Goal: Task Accomplishment & Management: Complete application form

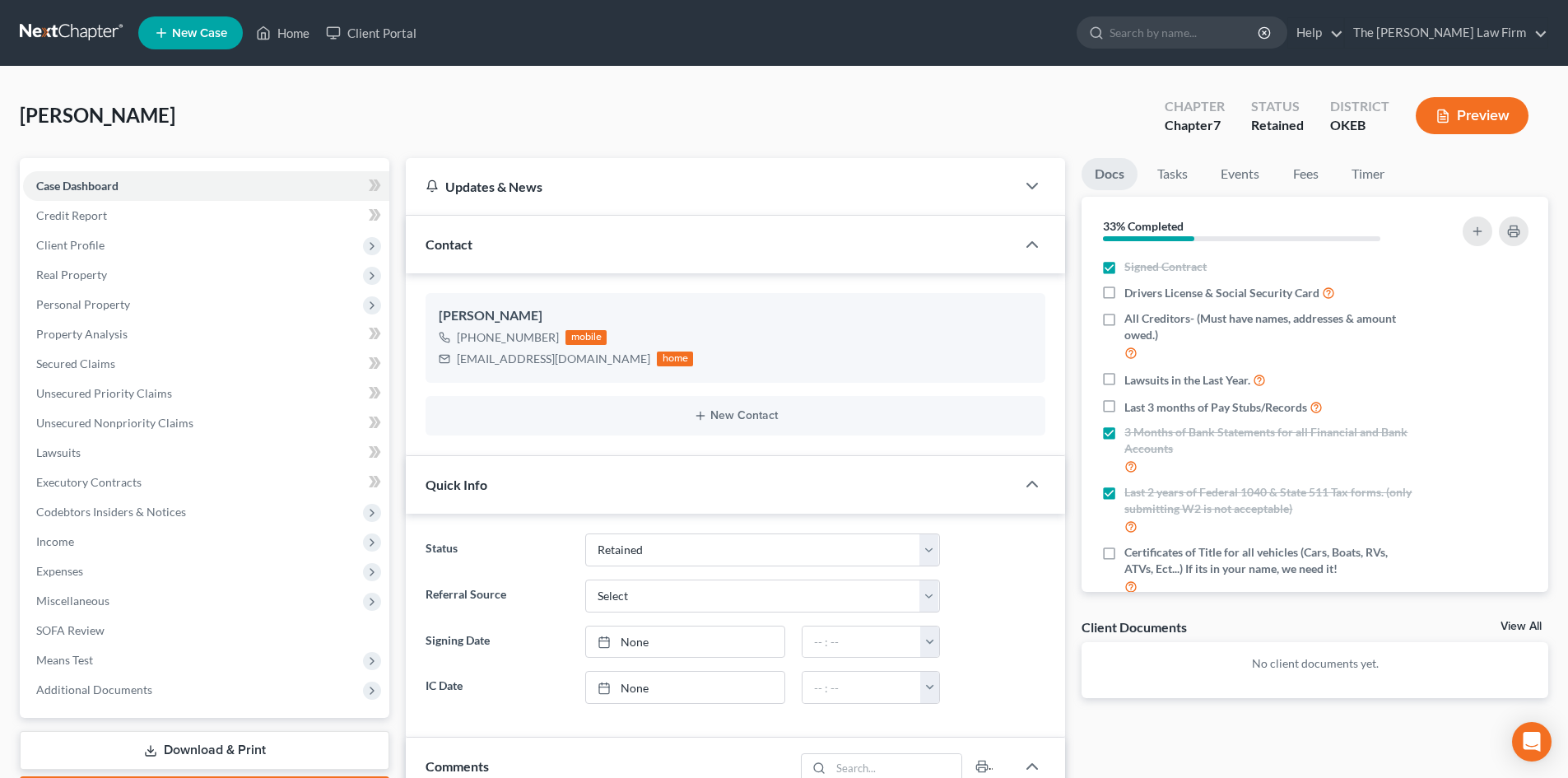
select select "8"
click at [1124, 291] on label "Drivers License & Social Security Card" at bounding box center [1230, 292] width 211 height 19
click at [1131, 291] on input "Drivers License & Social Security Card" at bounding box center [1136, 288] width 11 height 11
checkbox input "true"
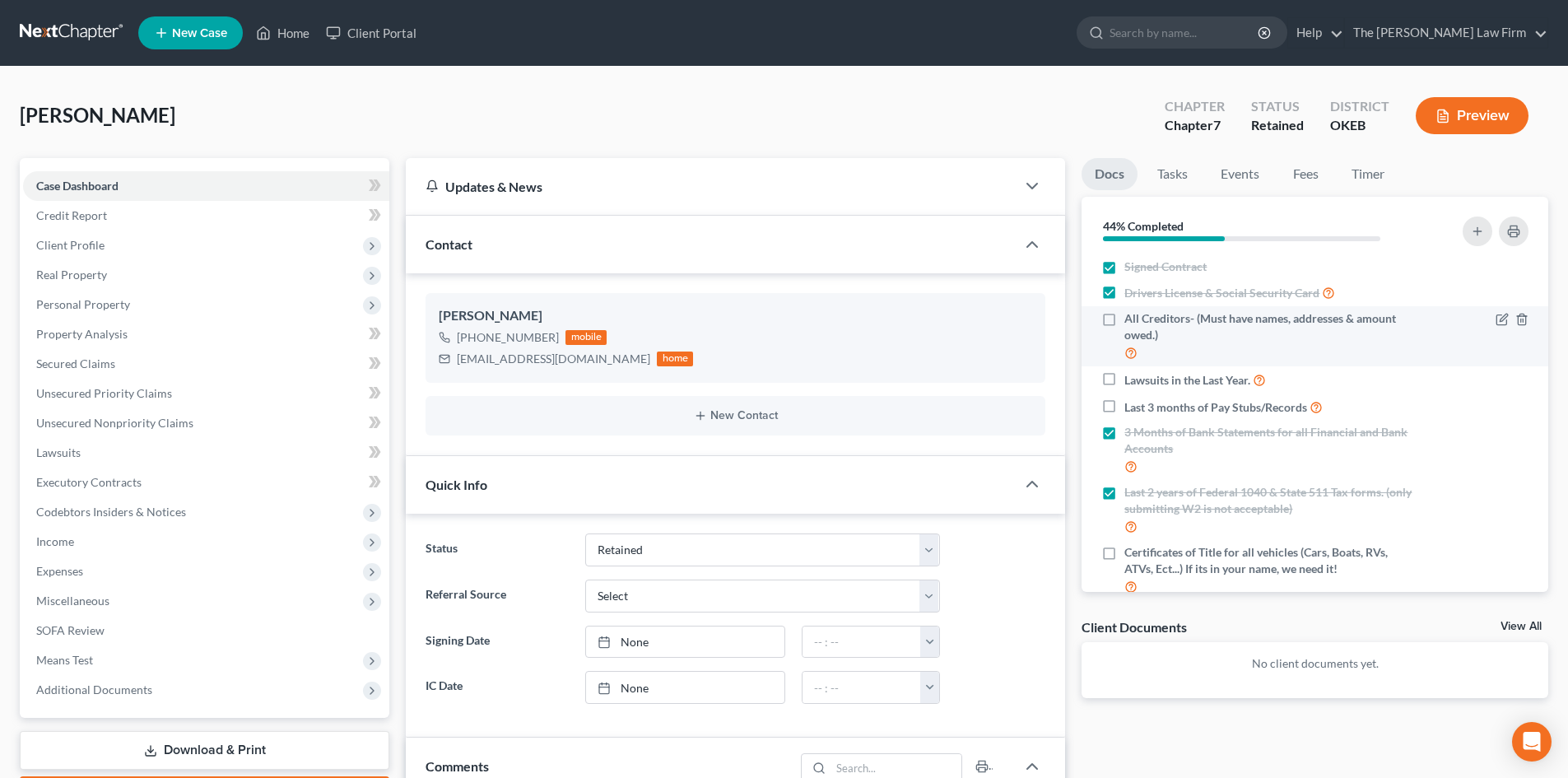
click at [1124, 318] on label "All Creditors- (Must have names, addresses & amount owed.)" at bounding box center [1271, 336] width 293 height 52
click at [1131, 318] on input "All Creditors- (Must have names, addresses & amount owed.)" at bounding box center [1136, 315] width 11 height 11
checkbox input "true"
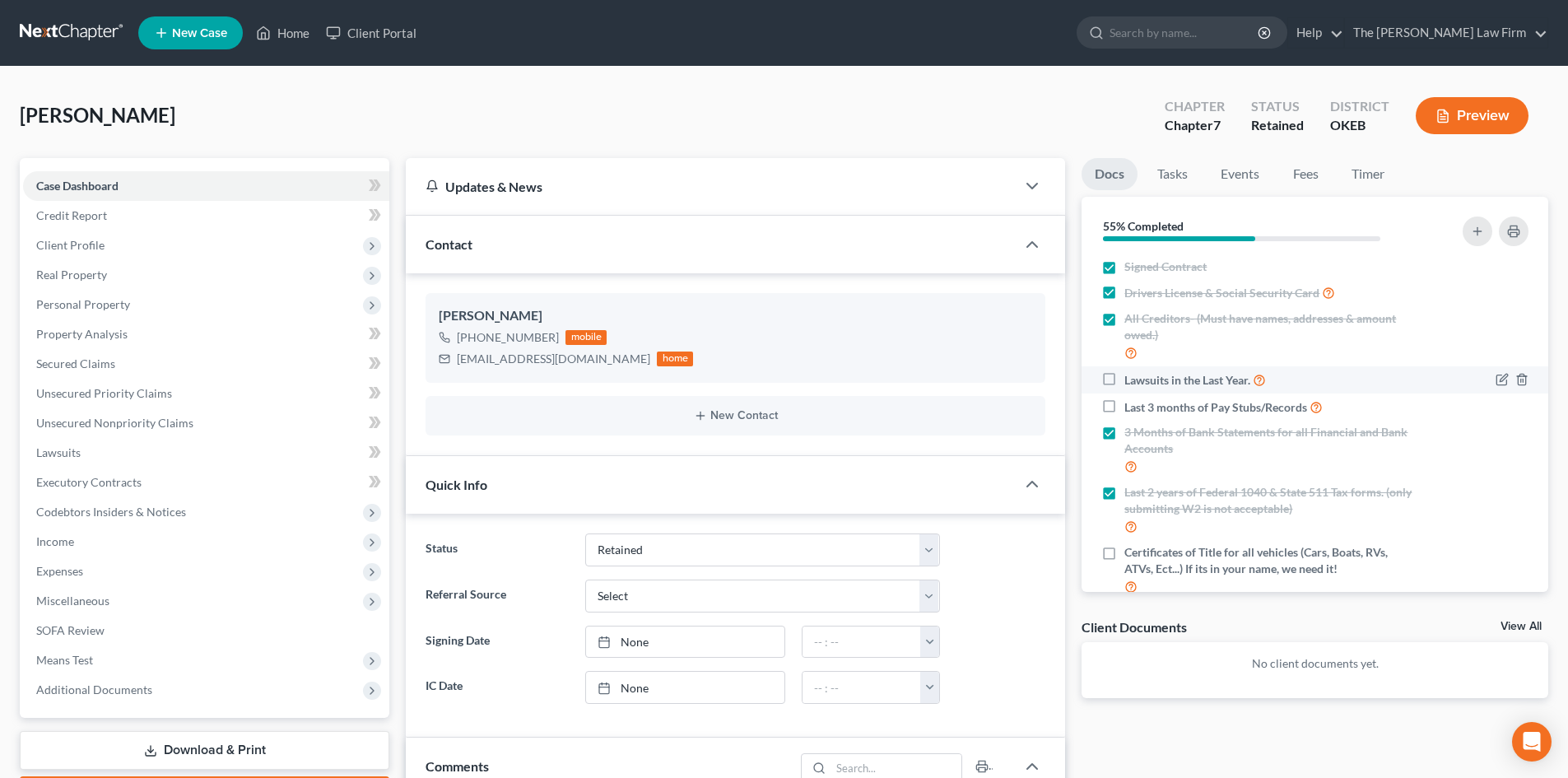
click at [1124, 378] on label "Lawsuits in the Last Year." at bounding box center [1195, 380] width 141 height 19
click at [1131, 378] on input "Lawsuits in the Last Year." at bounding box center [1136, 376] width 11 height 11
checkbox input "true"
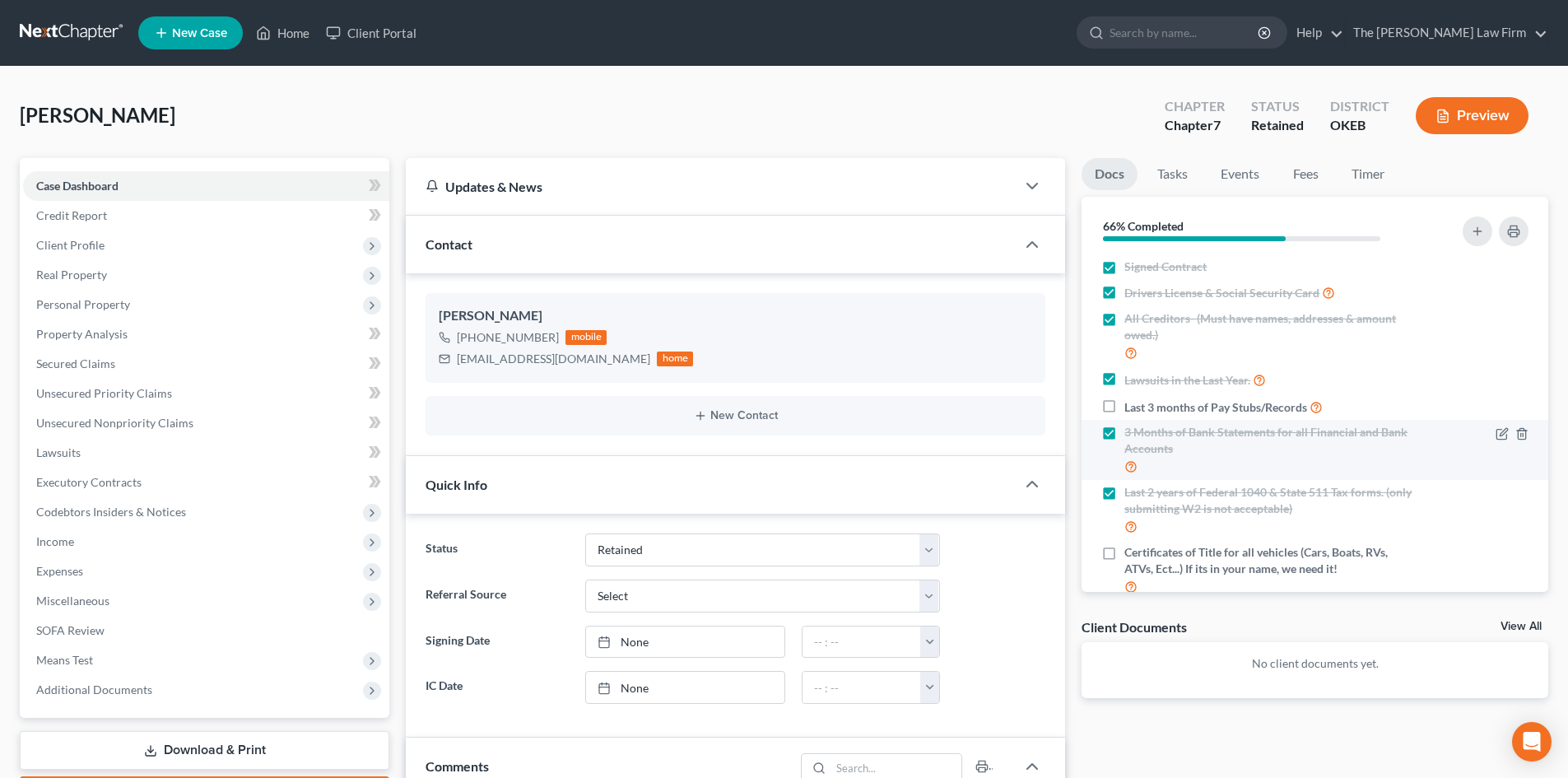
scroll to position [60, 0]
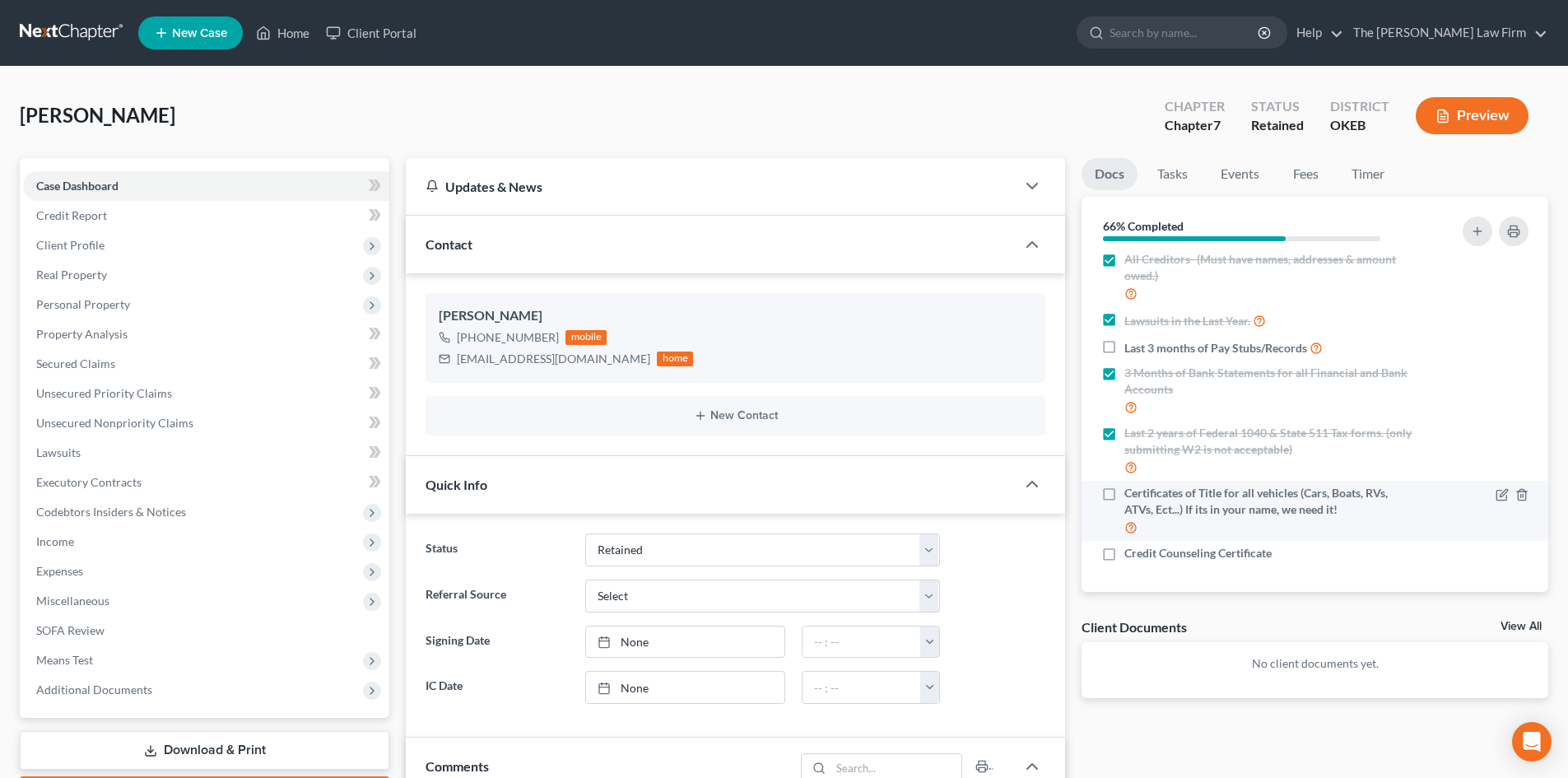
click at [1124, 492] on label "Certificates of Title for all vehicles (Cars, Boats, RVs, ATVs, Ect...) If its …" at bounding box center [1271, 511] width 293 height 52
click at [1131, 492] on input "Certificates of Title for all vehicles (Cars, Boats, RVs, ATVs, Ect...) If its …" at bounding box center [1136, 490] width 11 height 11
checkbox input "true"
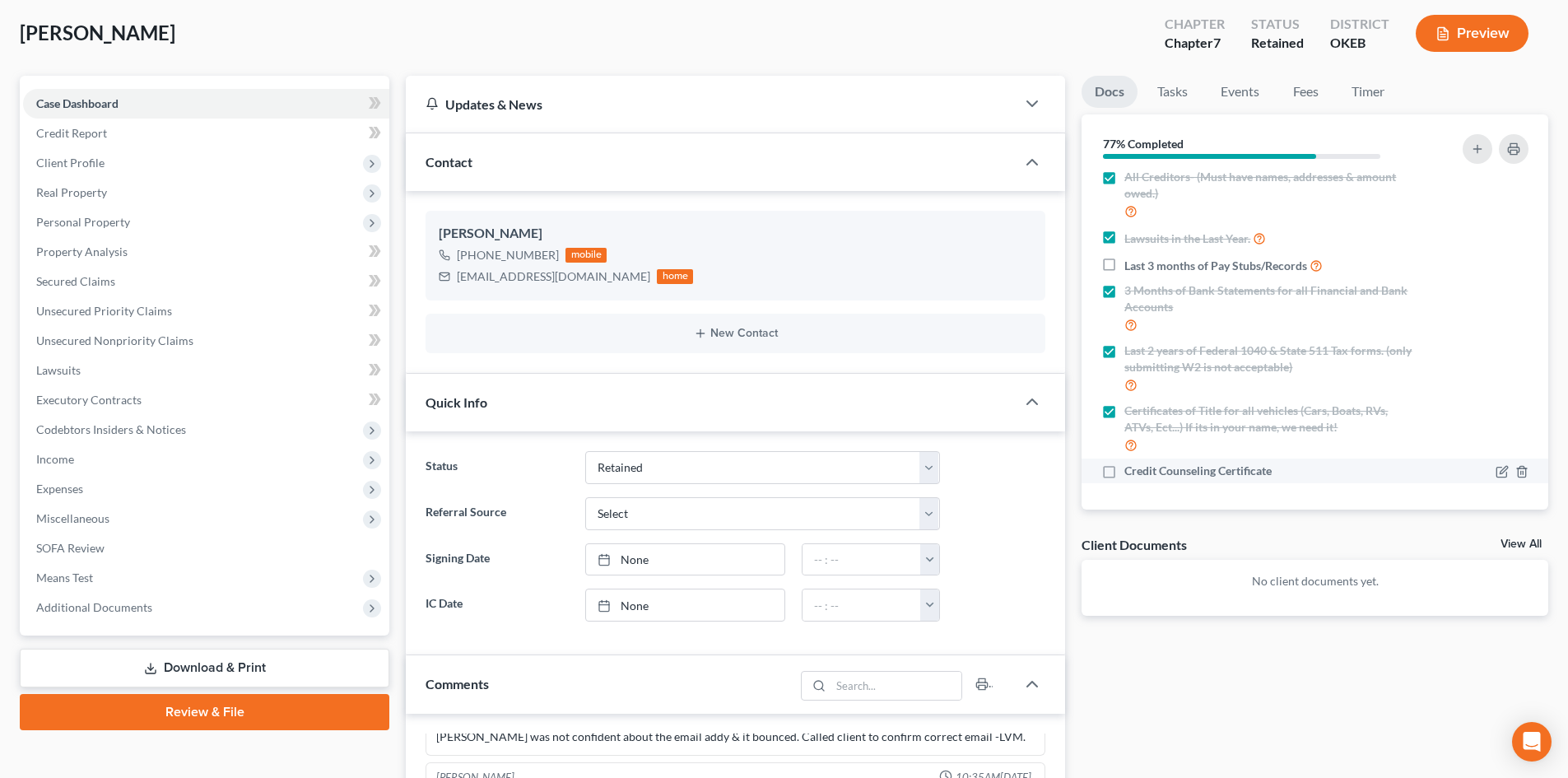
click at [1124, 474] on label "Credit Counseling Certificate" at bounding box center [1198, 471] width 147 height 17
click at [1131, 473] on input "Credit Counseling Certificate" at bounding box center [1136, 468] width 11 height 11
checkbox input "true"
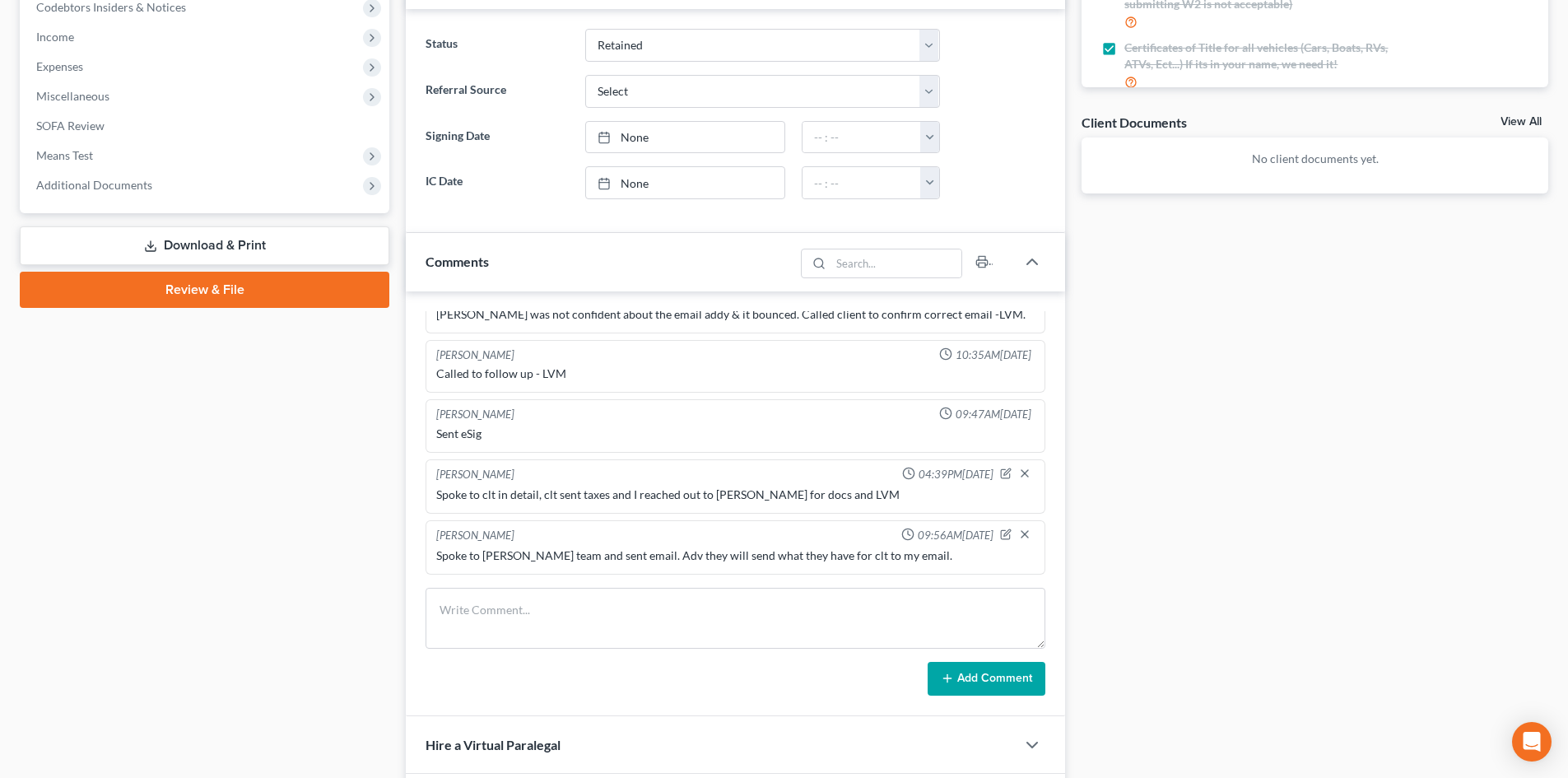
scroll to position [659, 0]
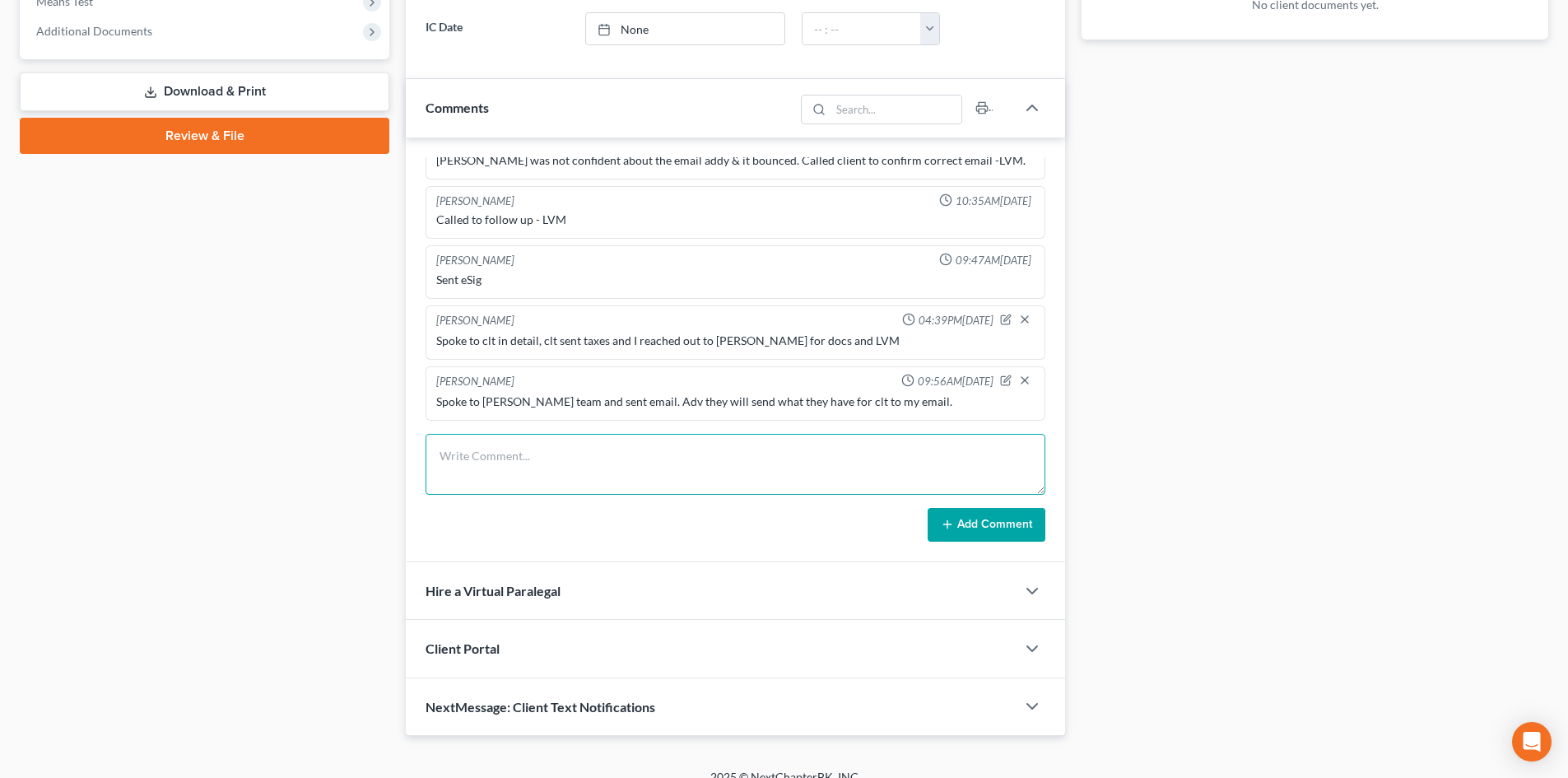
click at [509, 470] on textarea at bounding box center [735, 464] width 620 height 61
type textarea "Only need last stubs from Walgreens, CC Class complete"
click at [952, 522] on icon at bounding box center [947, 525] width 13 height 13
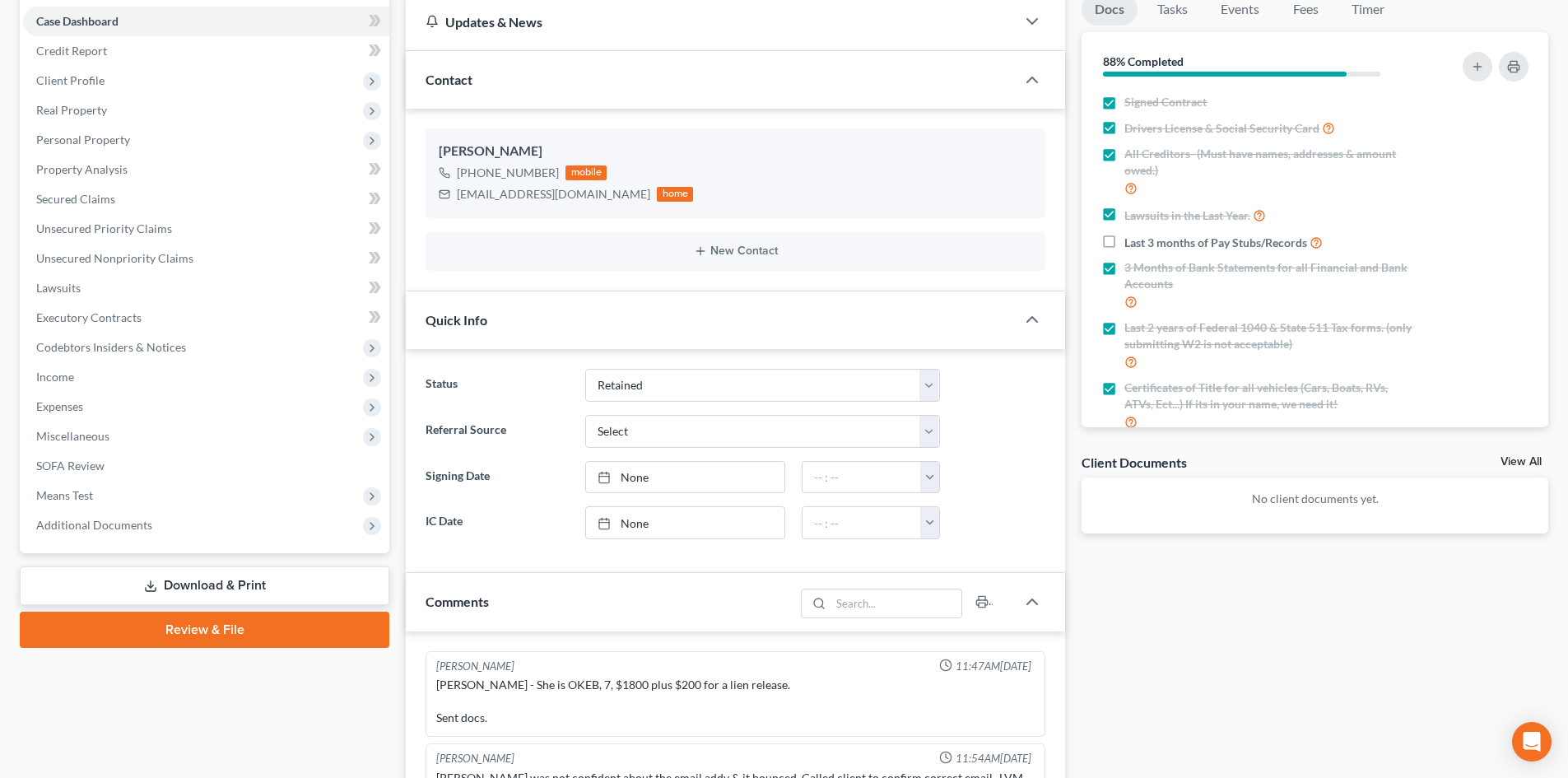
scroll to position [0, 0]
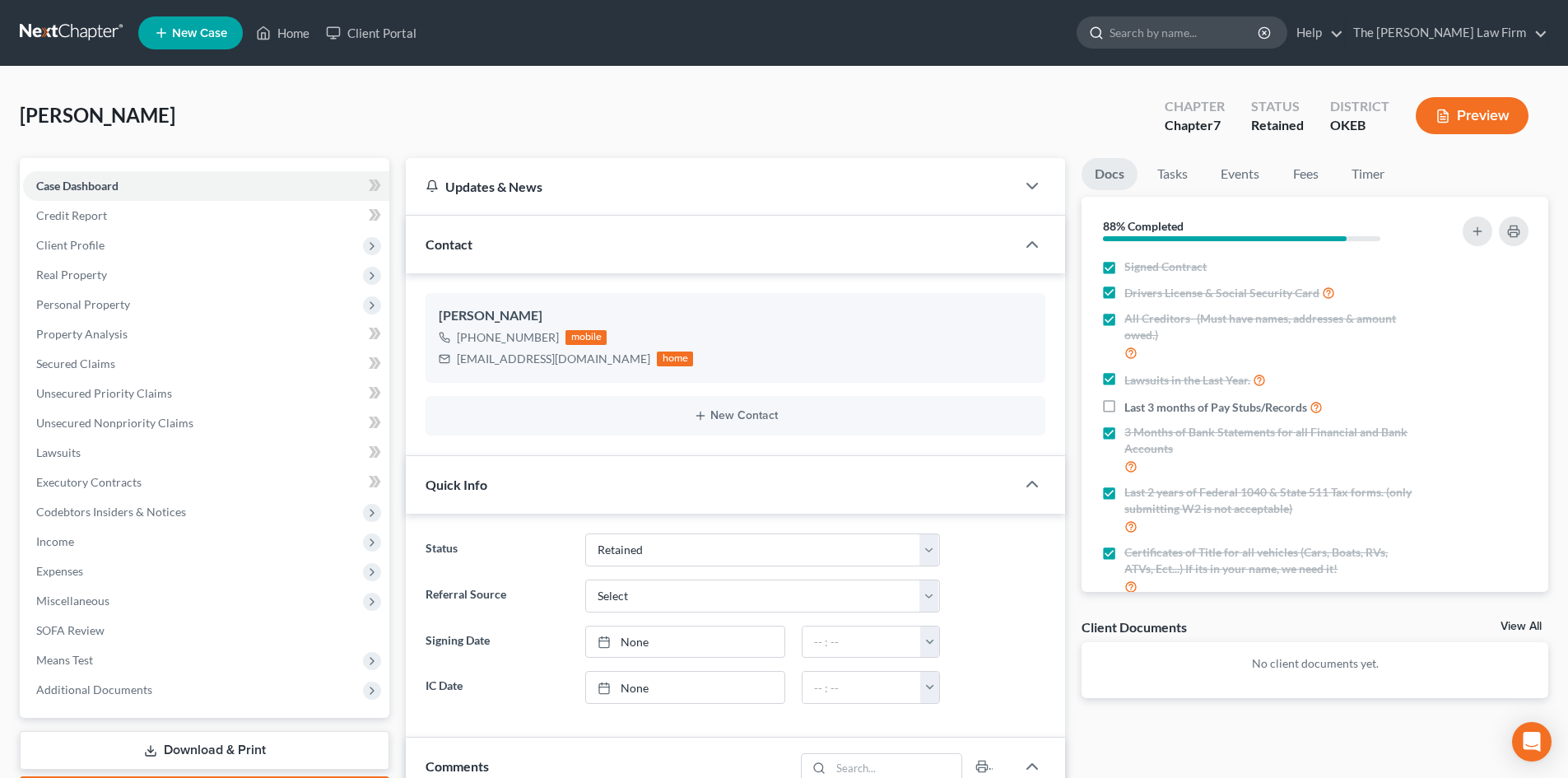
click at [1197, 41] on input "search" at bounding box center [1185, 32] width 151 height 31
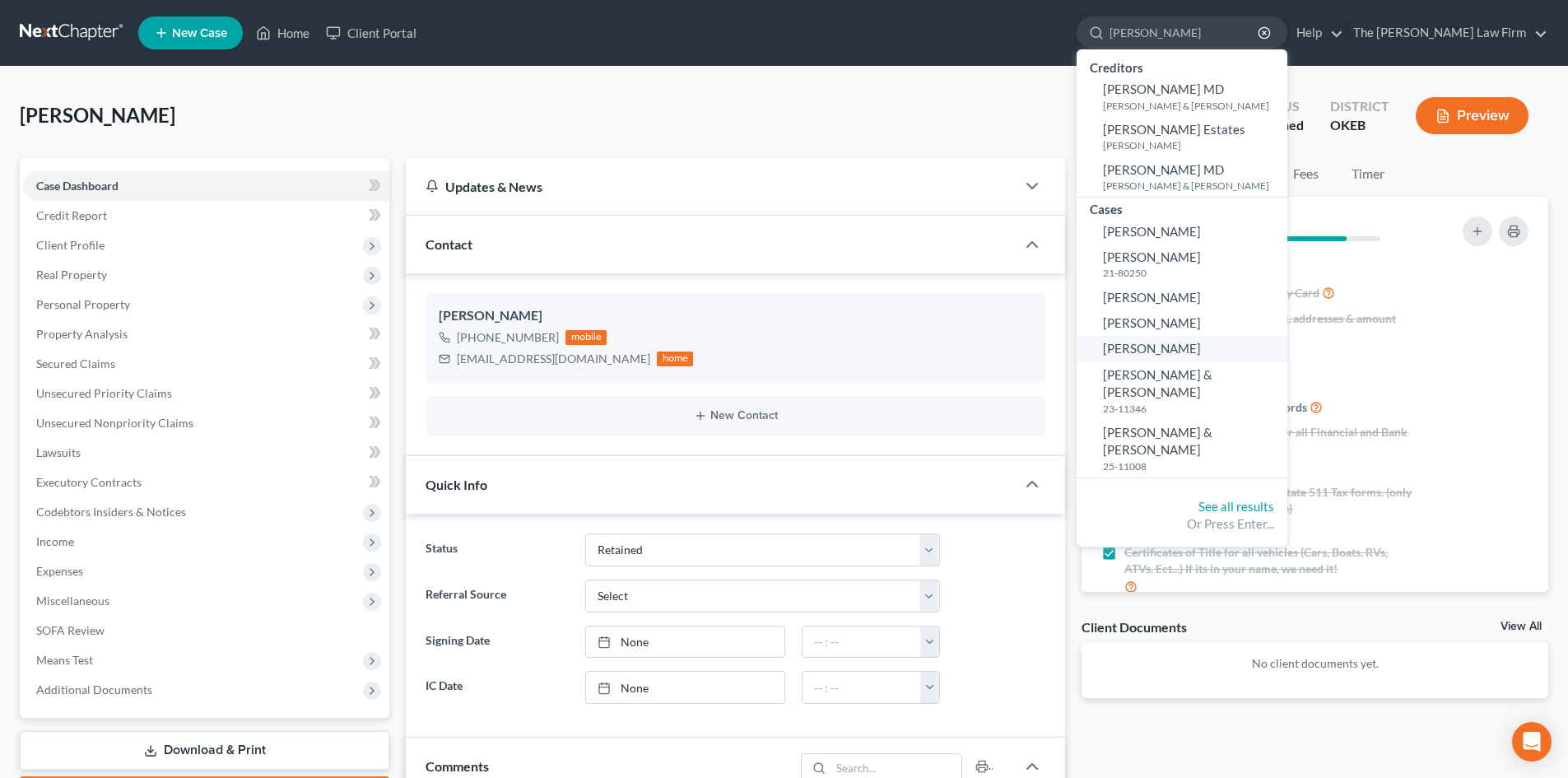
type input "[PERSON_NAME]"
click at [1201, 356] on span "[PERSON_NAME]" at bounding box center [1152, 348] width 98 height 15
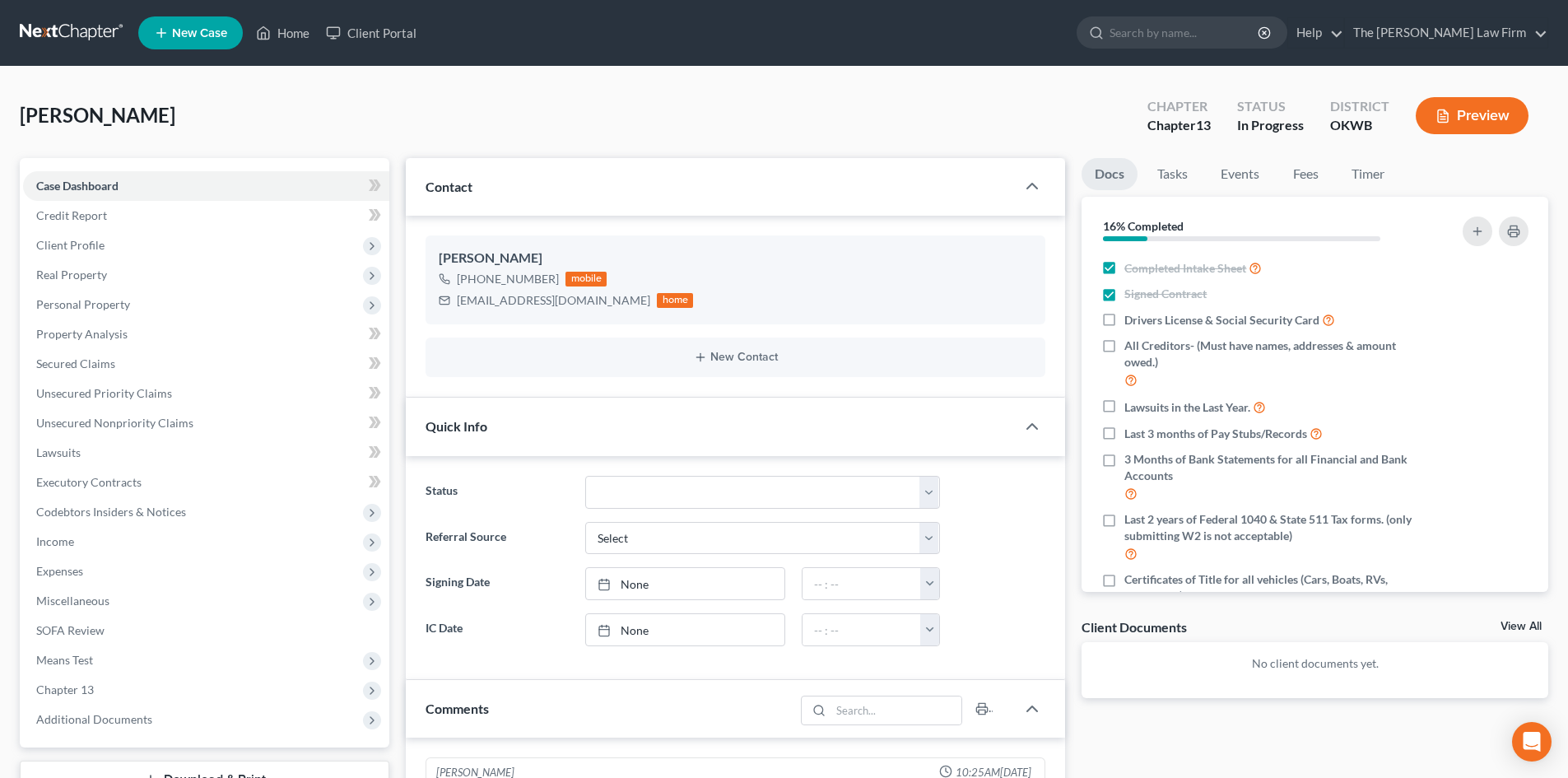
scroll to position [125, 0]
